Goal: Task Accomplishment & Management: Complete application form

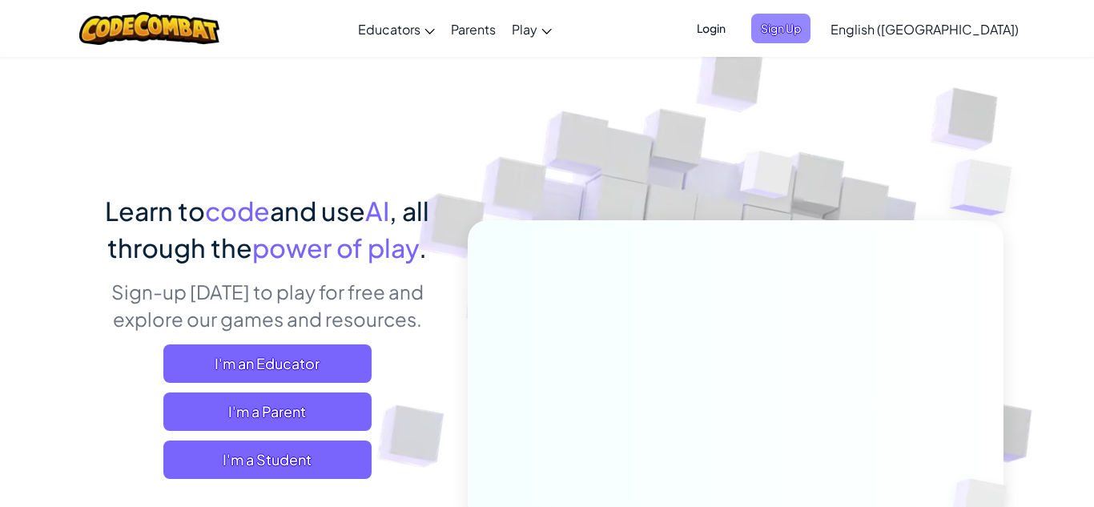
click at [811, 28] on span "Sign Up" at bounding box center [781, 29] width 59 height 30
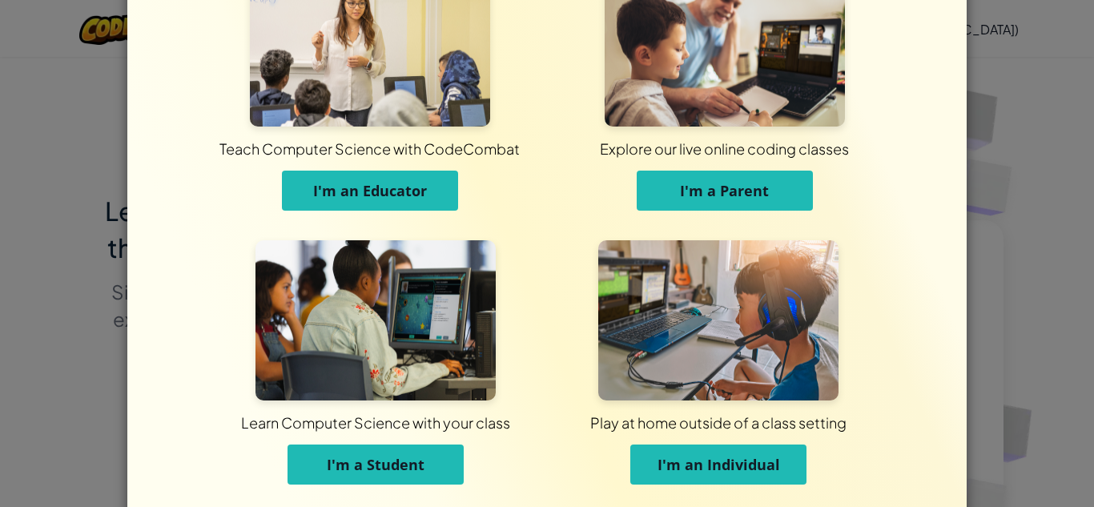
scroll to position [127, 0]
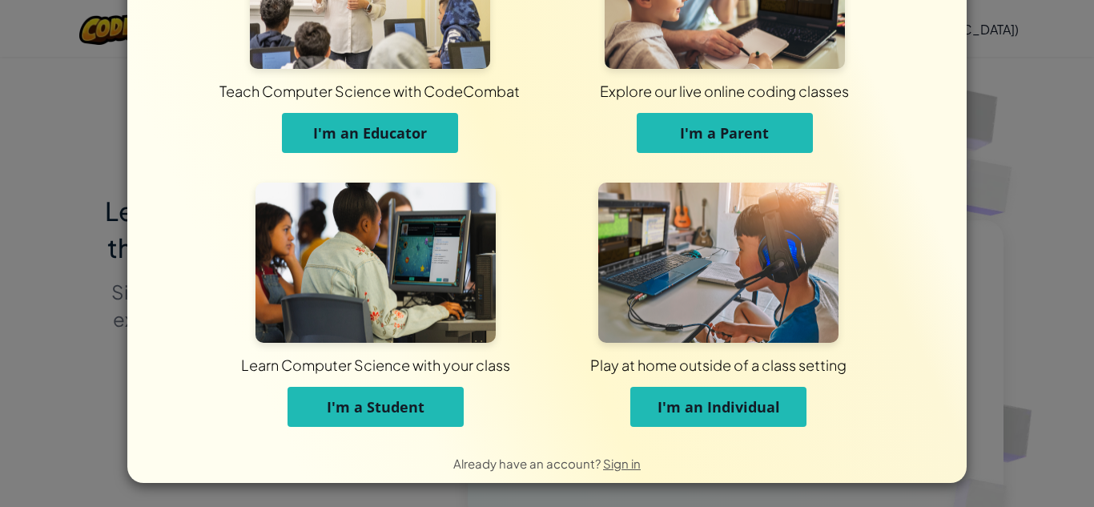
click at [356, 404] on span "I'm a Student" at bounding box center [376, 406] width 98 height 19
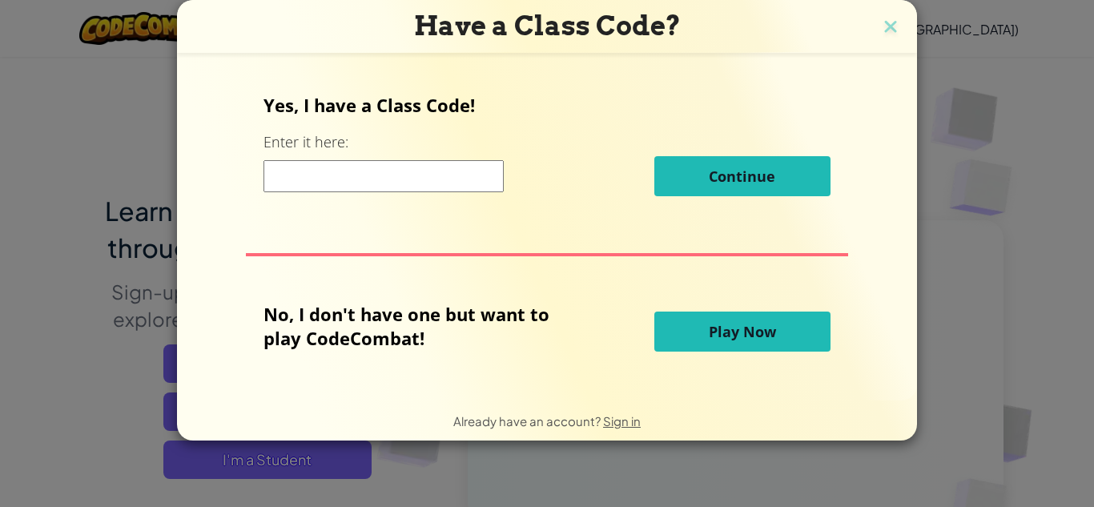
scroll to position [0, 0]
click at [760, 335] on span "Play Now" at bounding box center [742, 331] width 67 height 19
